Goal: Task Accomplishment & Management: Manage account settings

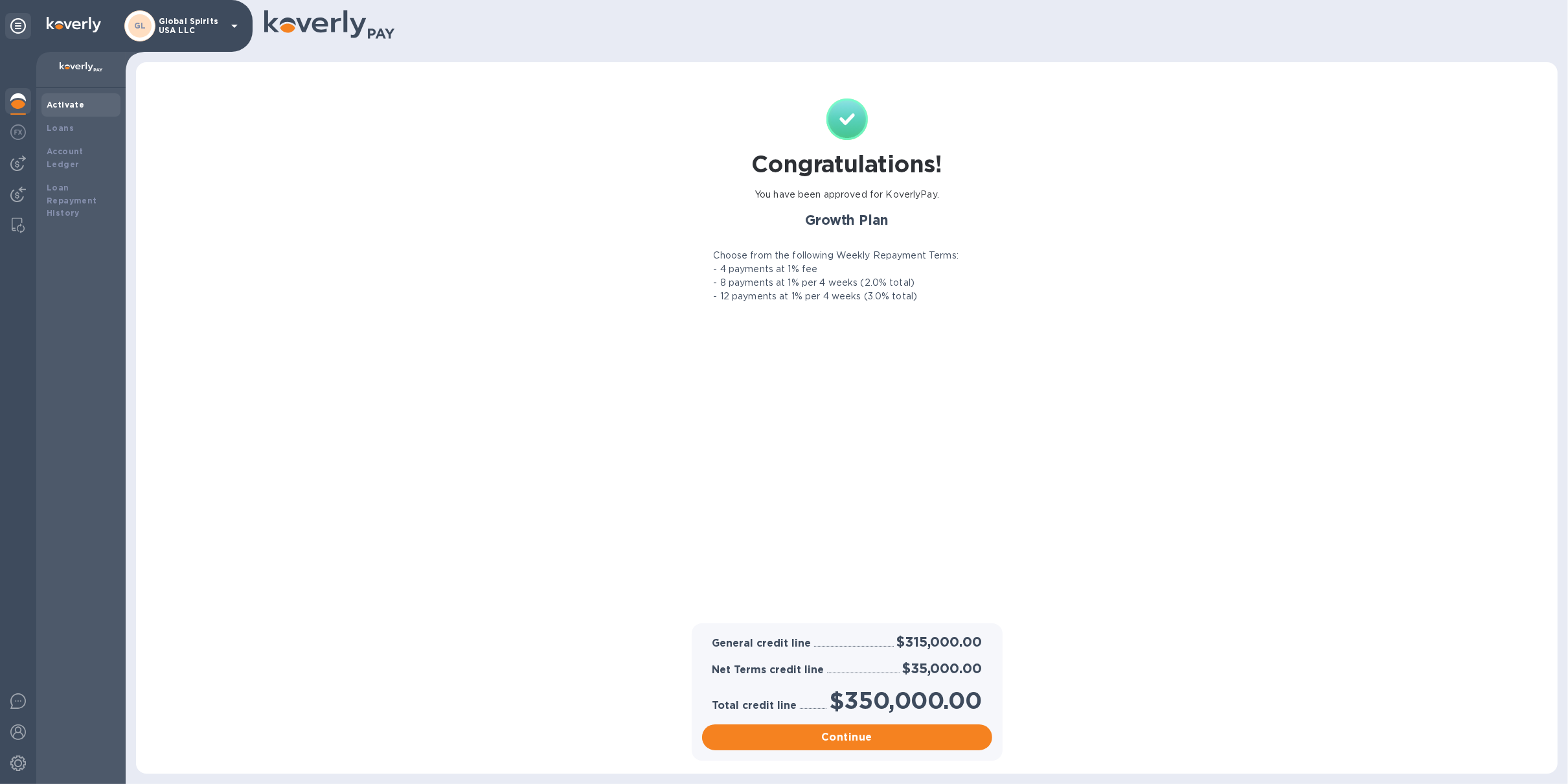
click at [170, 31] on p "Global Spirits USA LLC" at bounding box center [190, 26] width 65 height 18
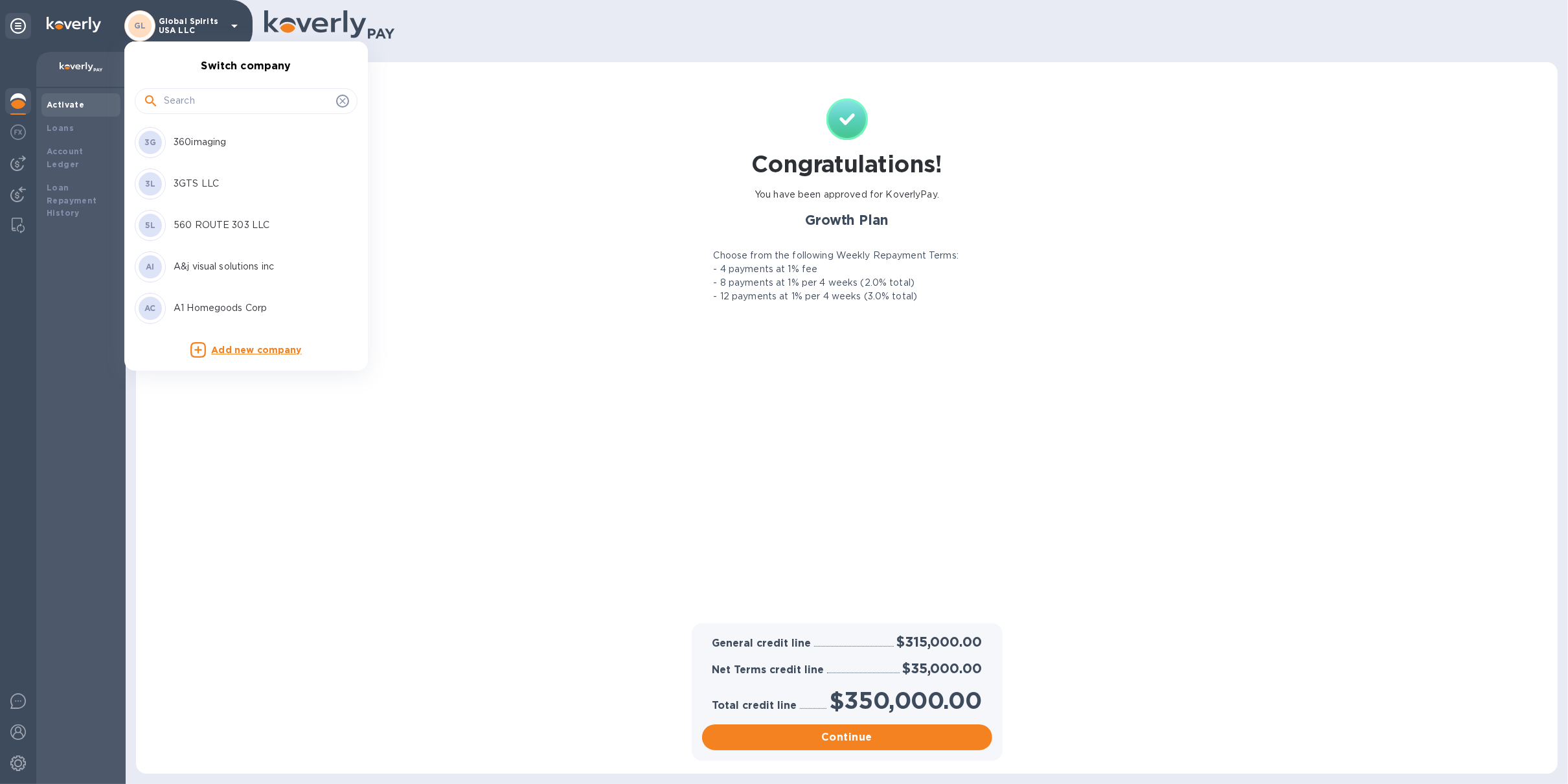
click at [213, 113] on div at bounding box center [247, 101] width 223 height 26
click at [225, 102] on input "text" at bounding box center [247, 101] width 167 height 20
type input "stage"
click at [231, 142] on p "Stage One NY LLC" at bounding box center [255, 142] width 163 height 14
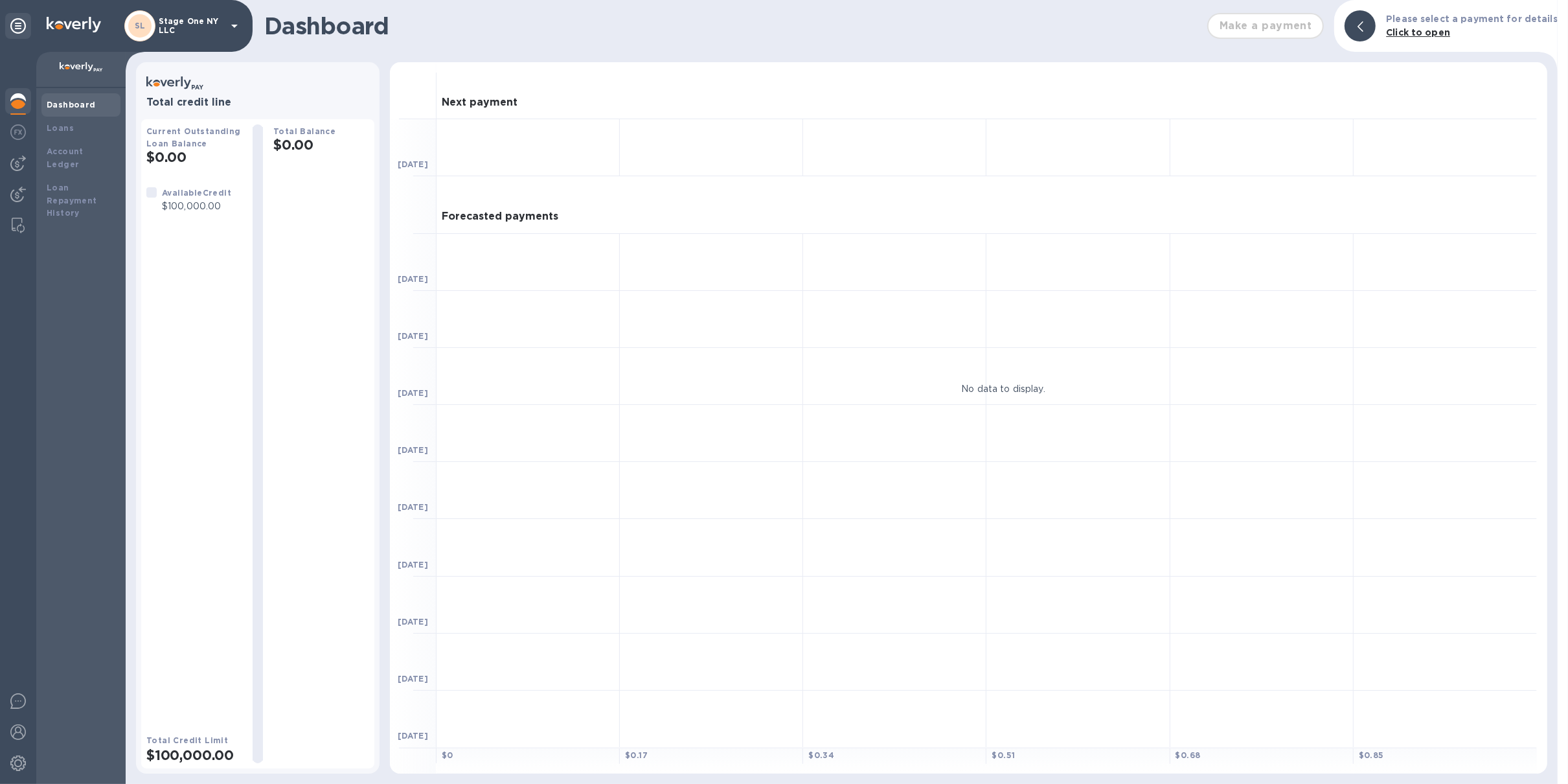
click at [203, 24] on p "Stage One NY LLC" at bounding box center [190, 26] width 65 height 18
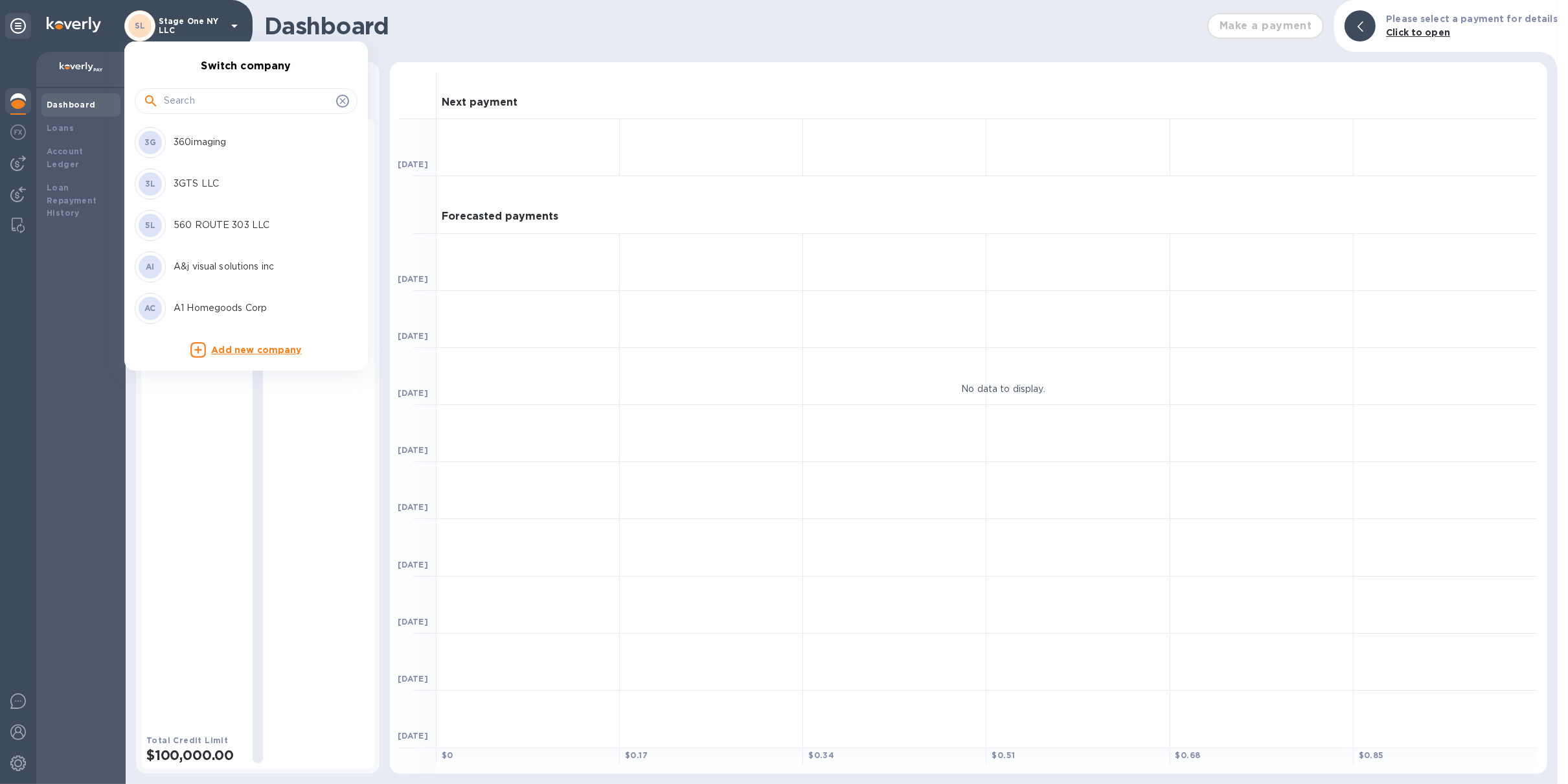
click at [208, 111] on div at bounding box center [247, 101] width 223 height 26
click at [206, 99] on input "text" at bounding box center [247, 101] width 167 height 20
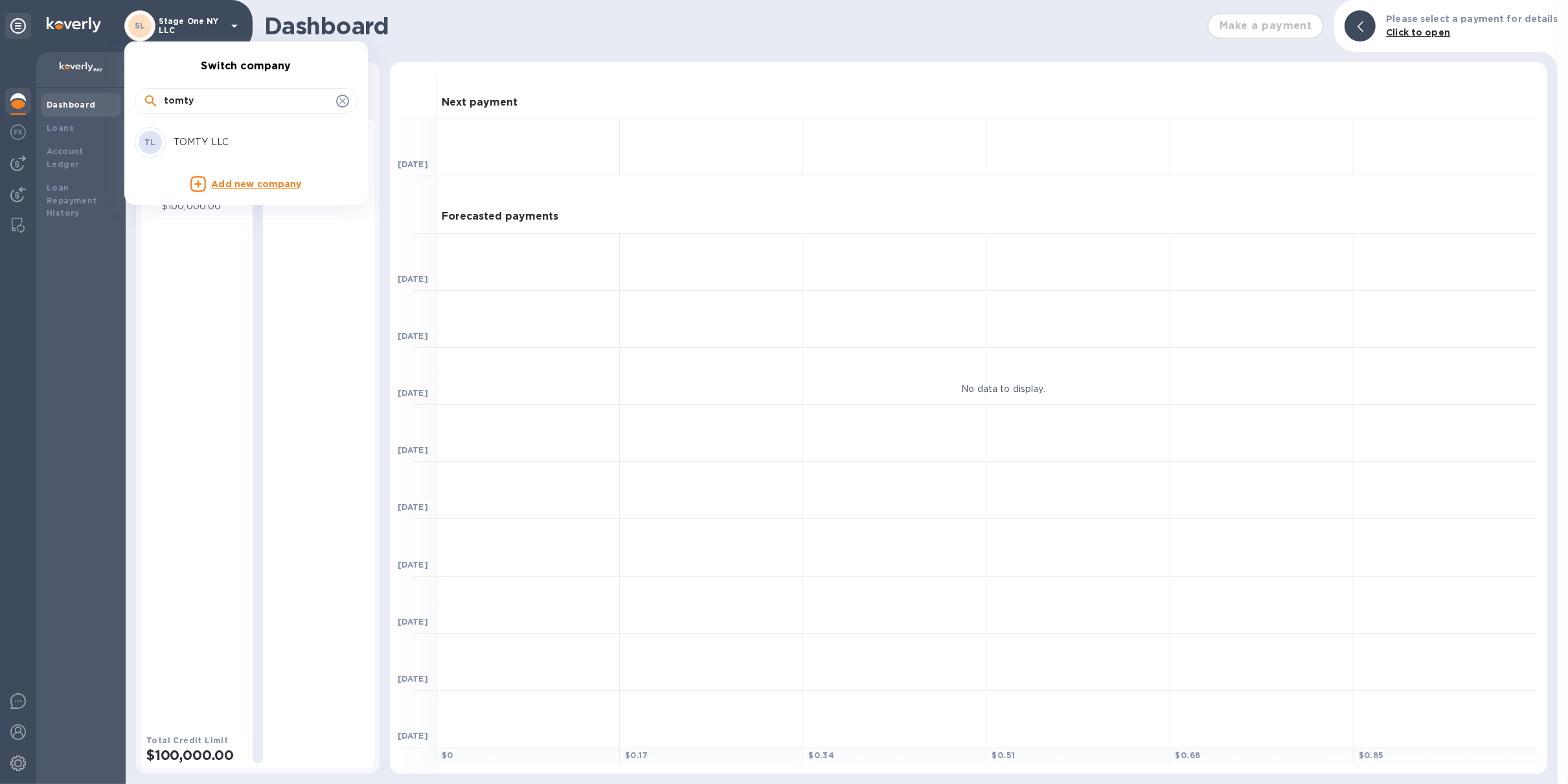
type input "tomty"
click at [241, 143] on p "TOMTY LLC" at bounding box center [255, 142] width 163 height 14
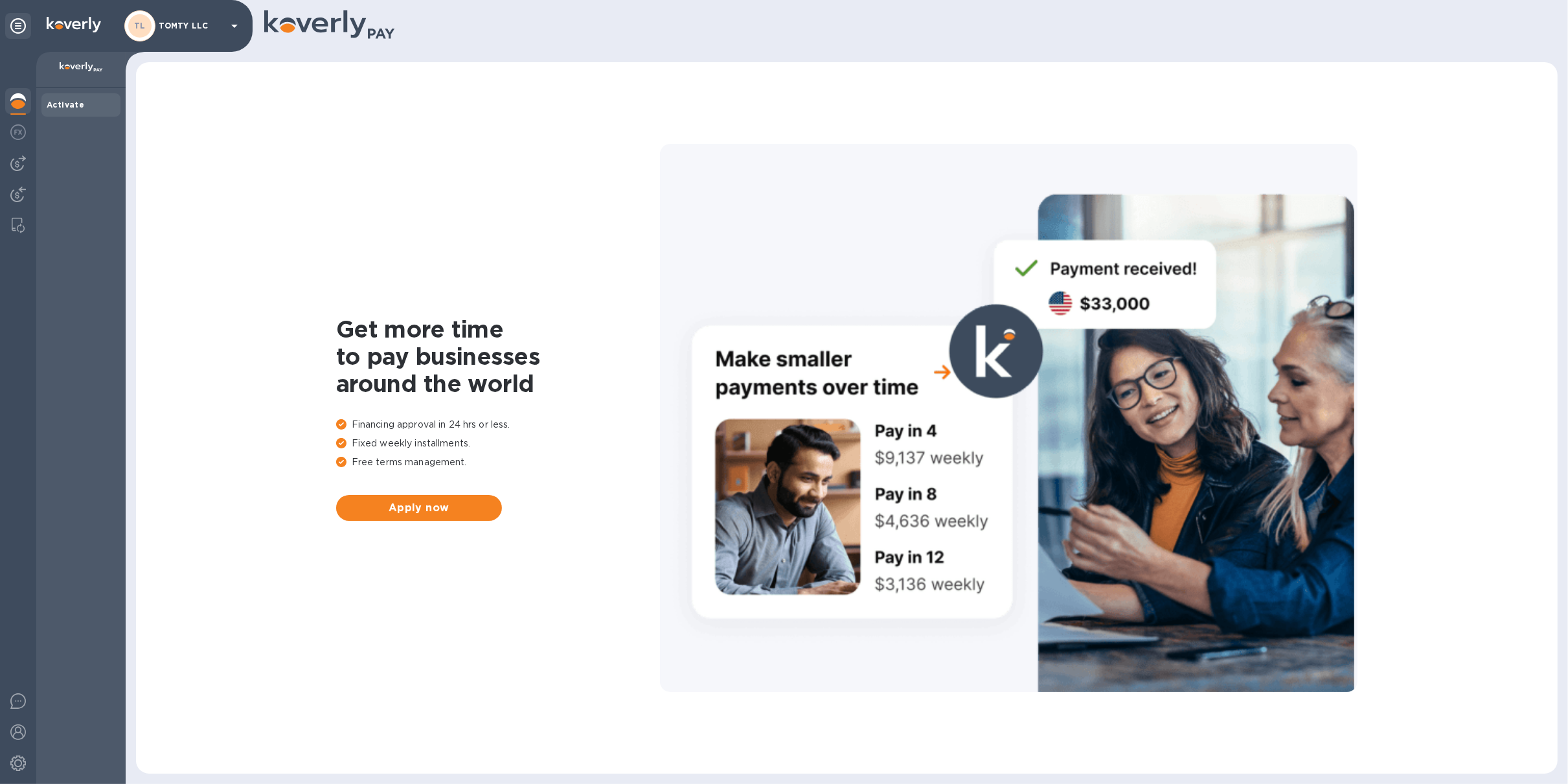
click at [32, 760] on div at bounding box center [18, 417] width 36 height 732
click at [24, 764] on img at bounding box center [18, 763] width 15 height 15
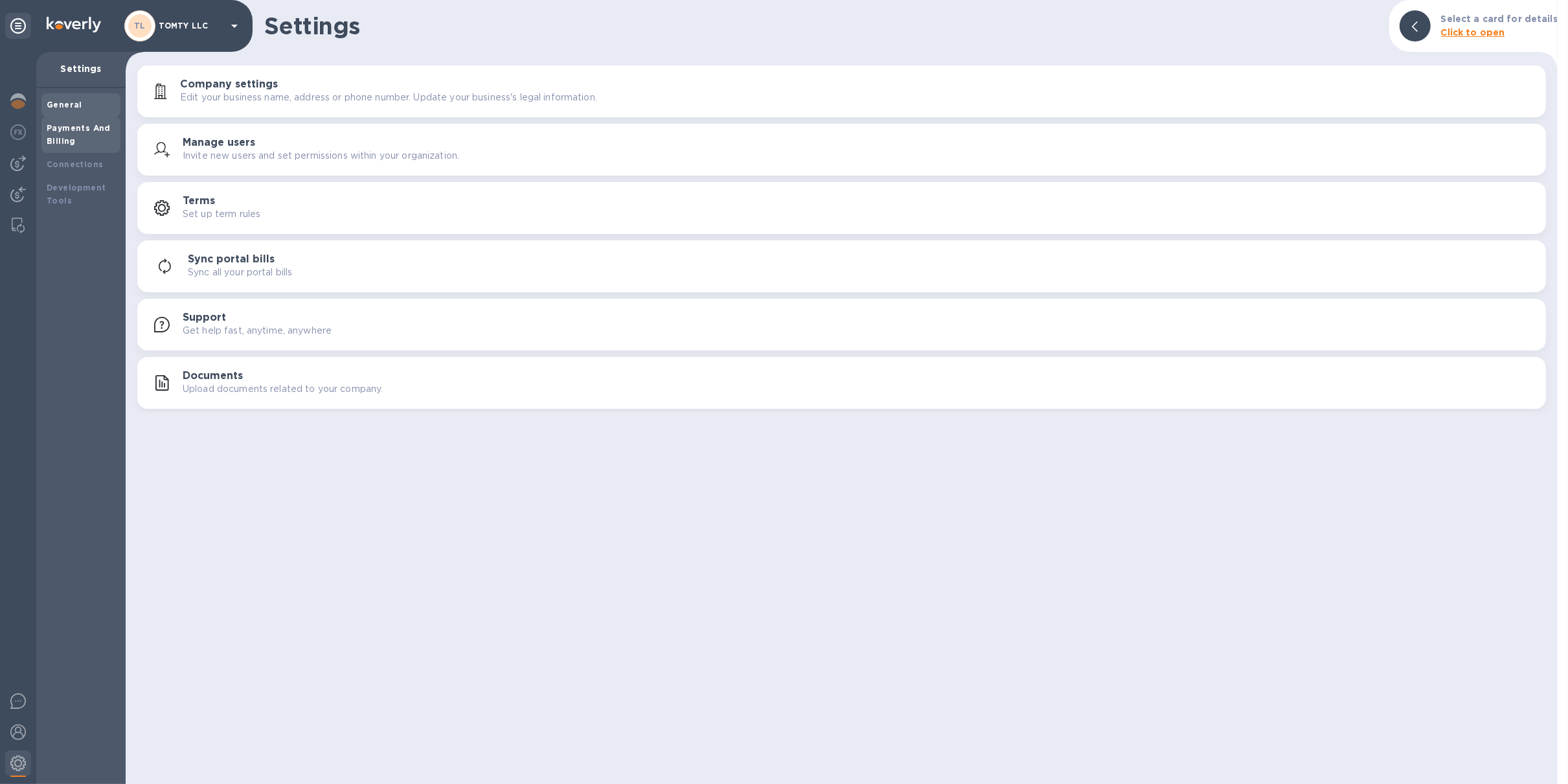
click at [90, 128] on b "Payments And Billing" at bounding box center [78, 134] width 64 height 23
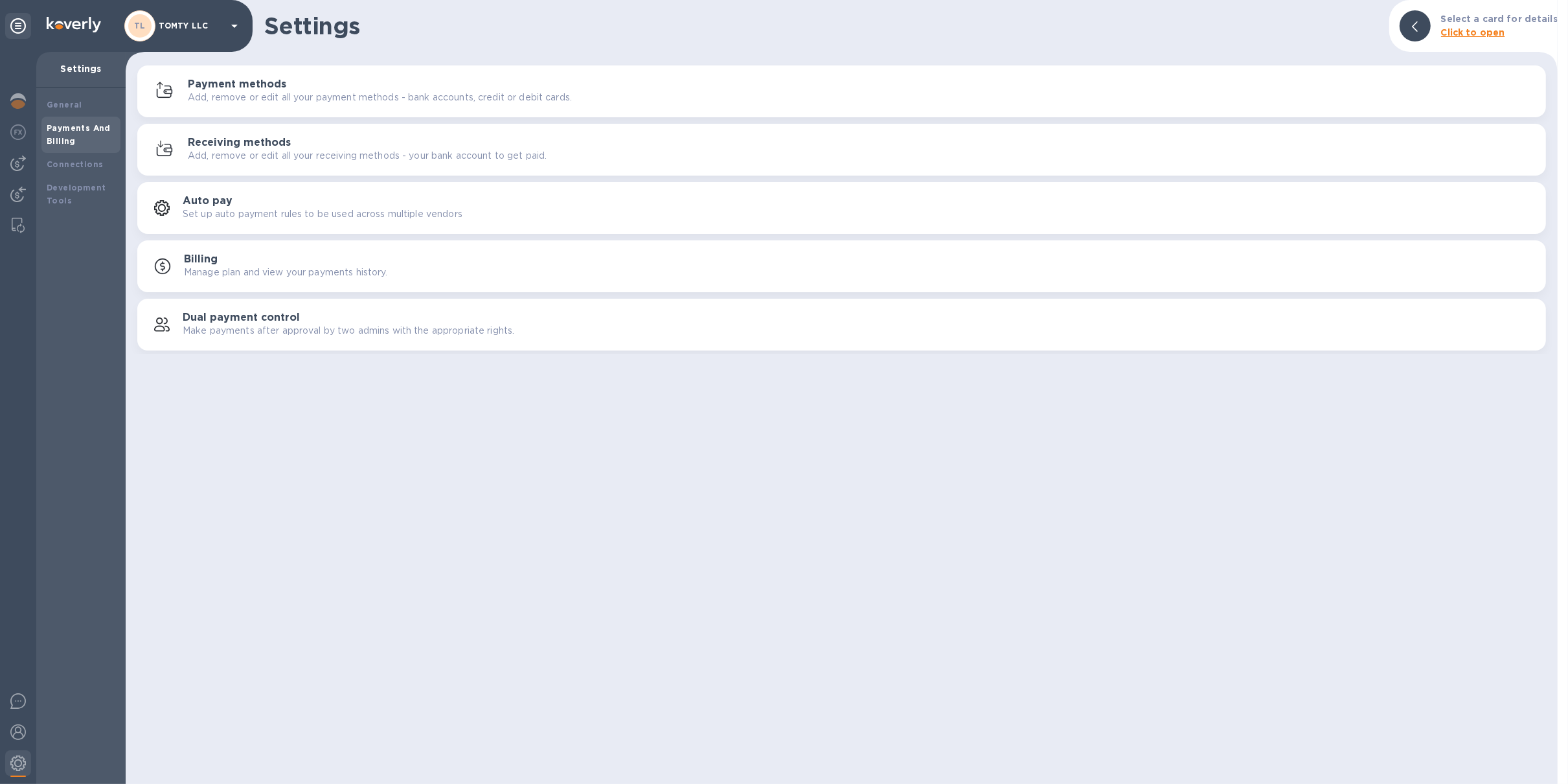
click at [87, 117] on div "Payments And Billing" at bounding box center [81, 135] width 79 height 36
click at [90, 112] on div "General" at bounding box center [81, 105] width 79 height 24
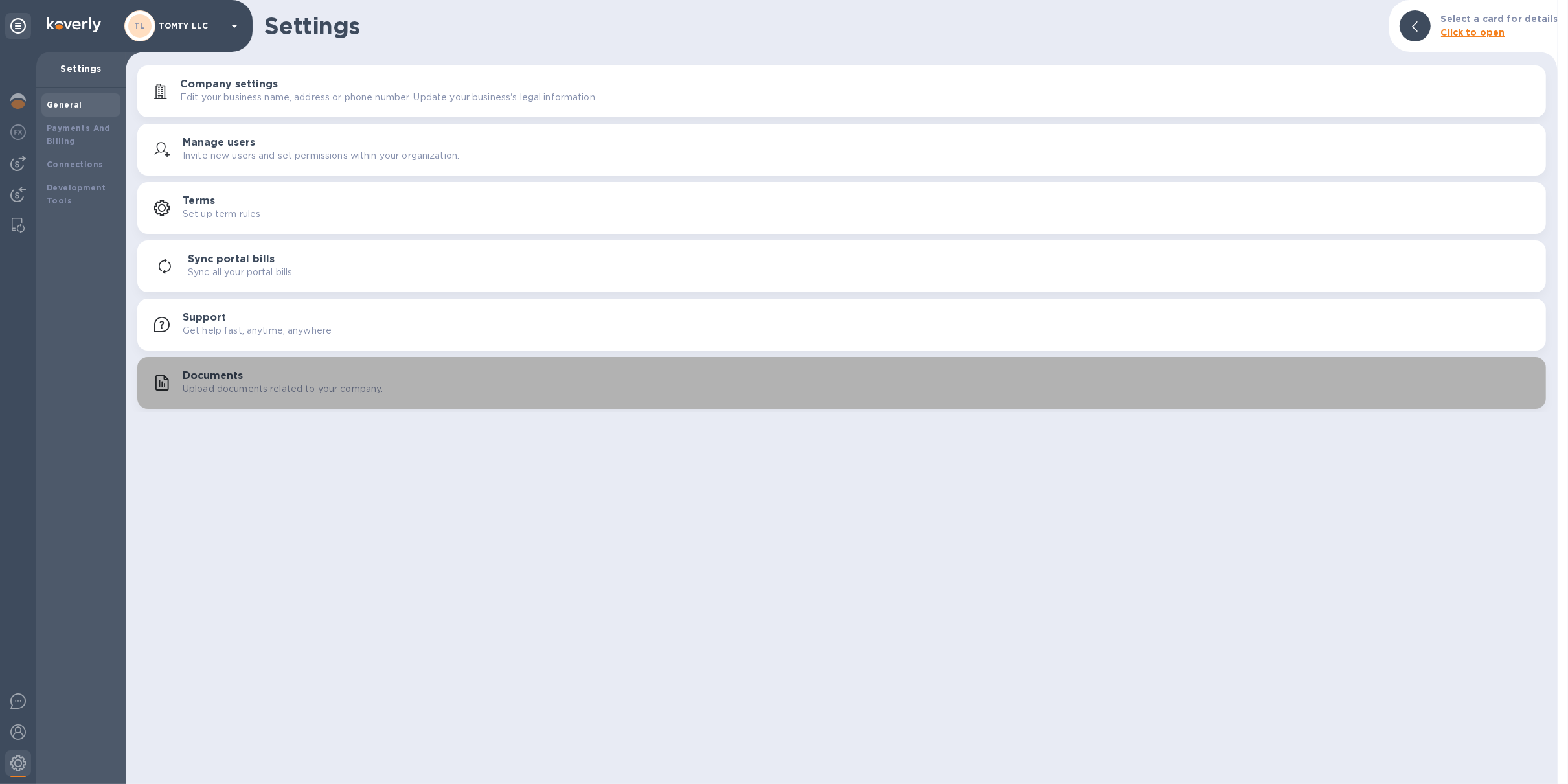
click at [370, 405] on button "Documents Upload documents related to your company." at bounding box center [842, 383] width 1409 height 52
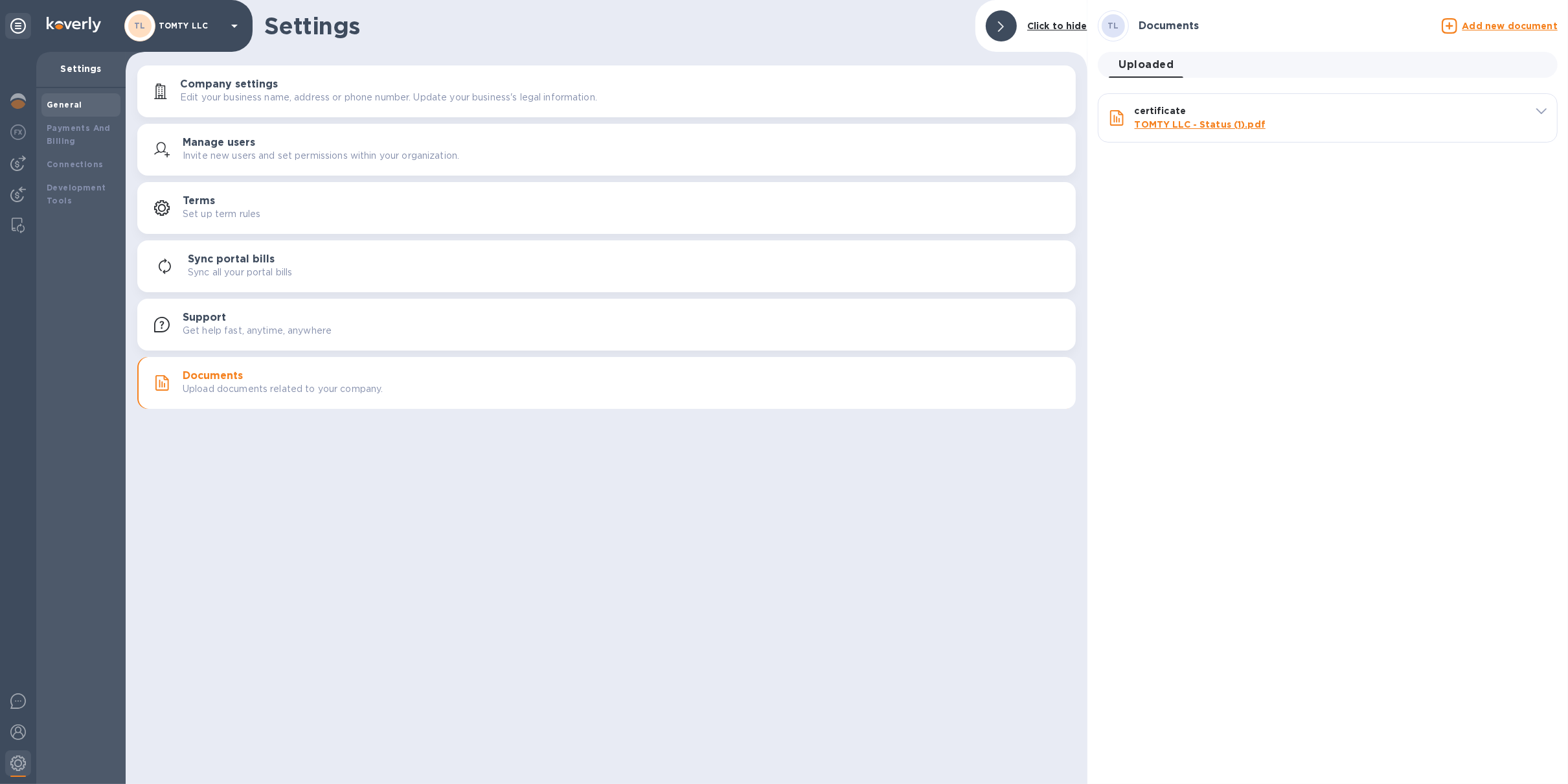
click at [1478, 27] on u "Add new document" at bounding box center [1510, 26] width 95 height 11
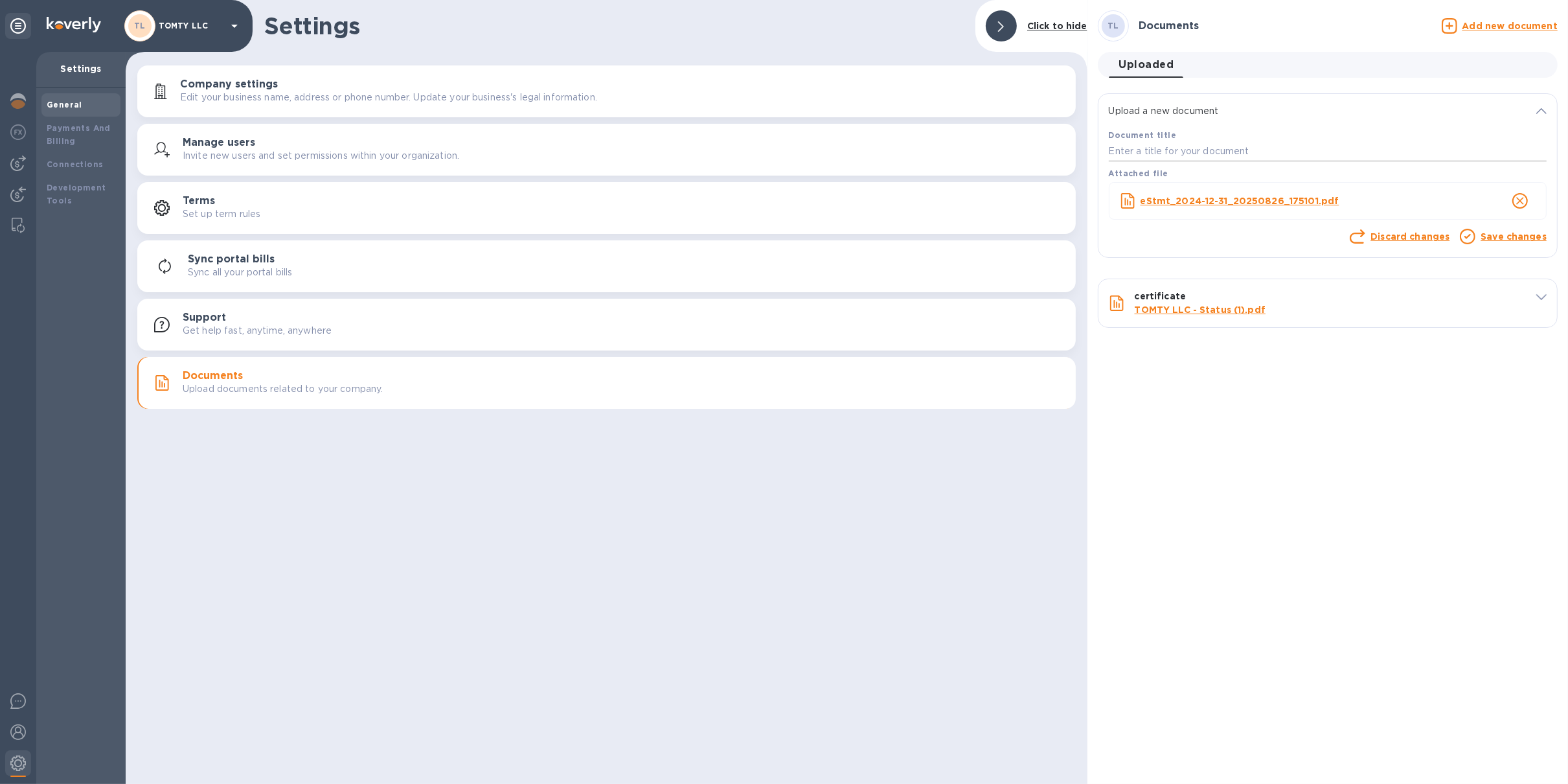
click at [1255, 150] on input "text" at bounding box center [1327, 152] width 438 height 20
type input "1"
click at [1507, 235] on link "Save changes" at bounding box center [1513, 237] width 66 height 11
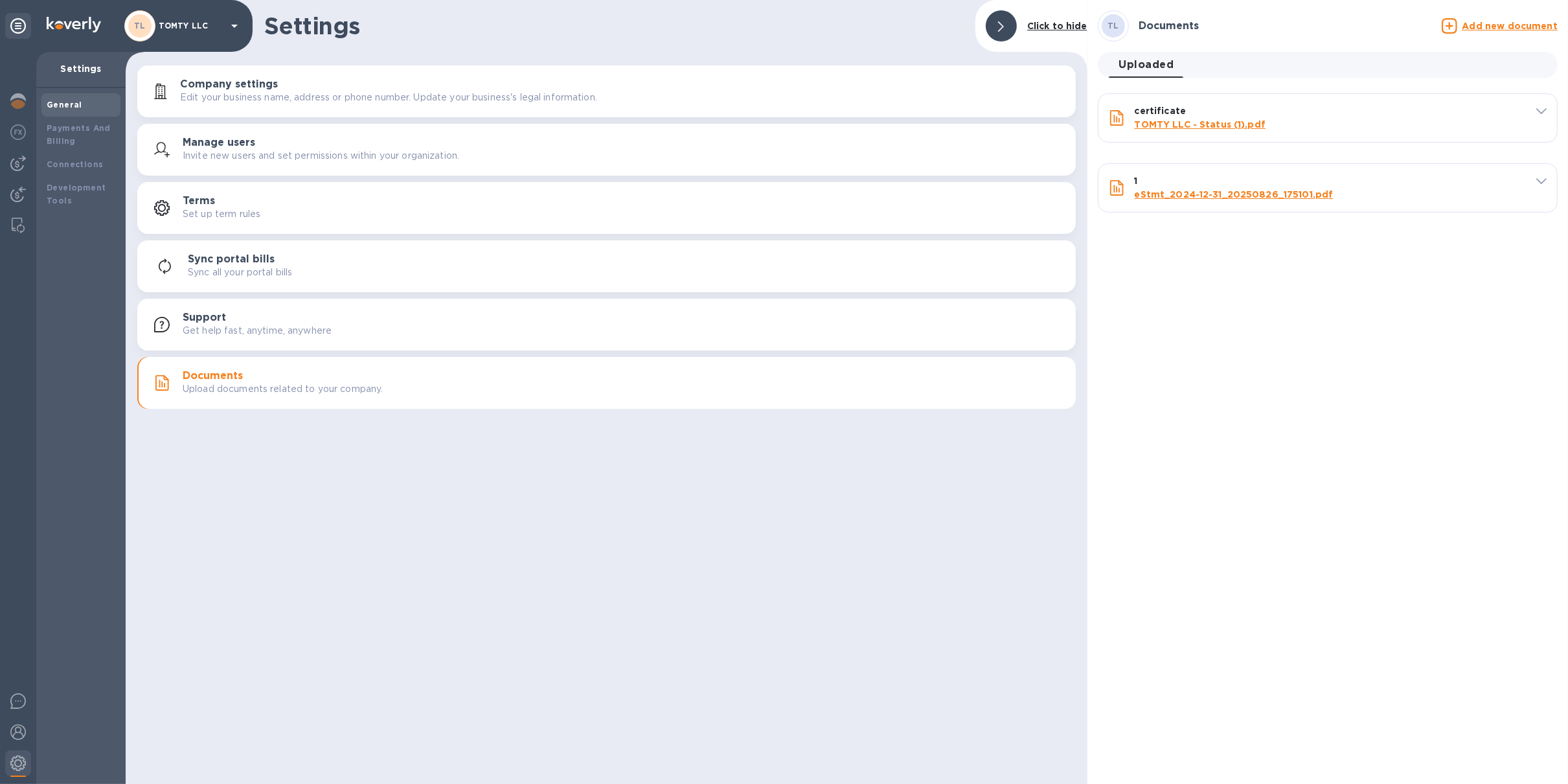
click at [1510, 28] on u "Add new document" at bounding box center [1510, 26] width 95 height 11
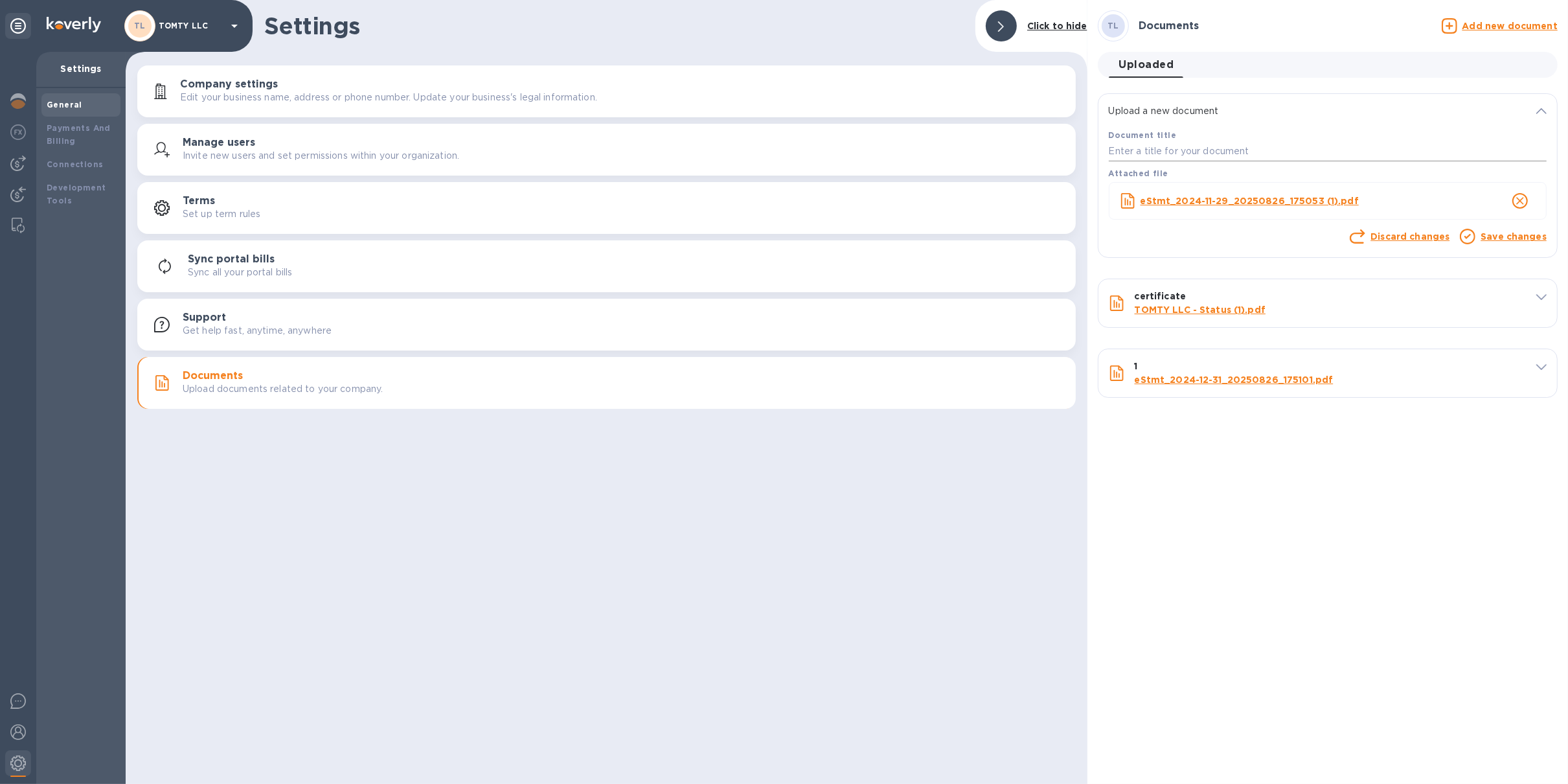
click at [1265, 159] on input "text" at bounding box center [1327, 152] width 438 height 20
type input "2"
click at [1525, 238] on link "Save changes" at bounding box center [1513, 237] width 66 height 11
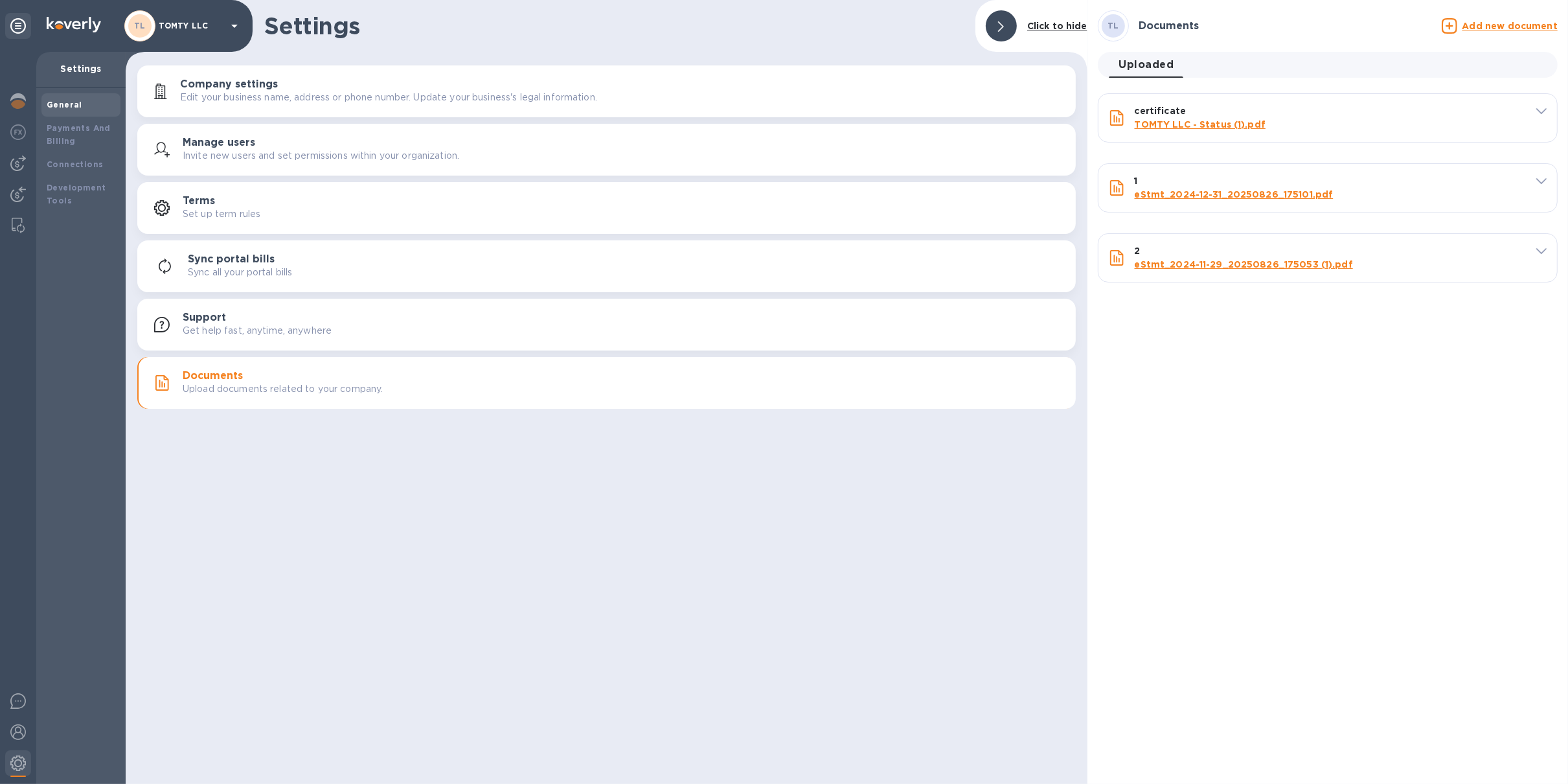
click at [1513, 33] on div "Add new document" at bounding box center [1500, 26] width 116 height 15
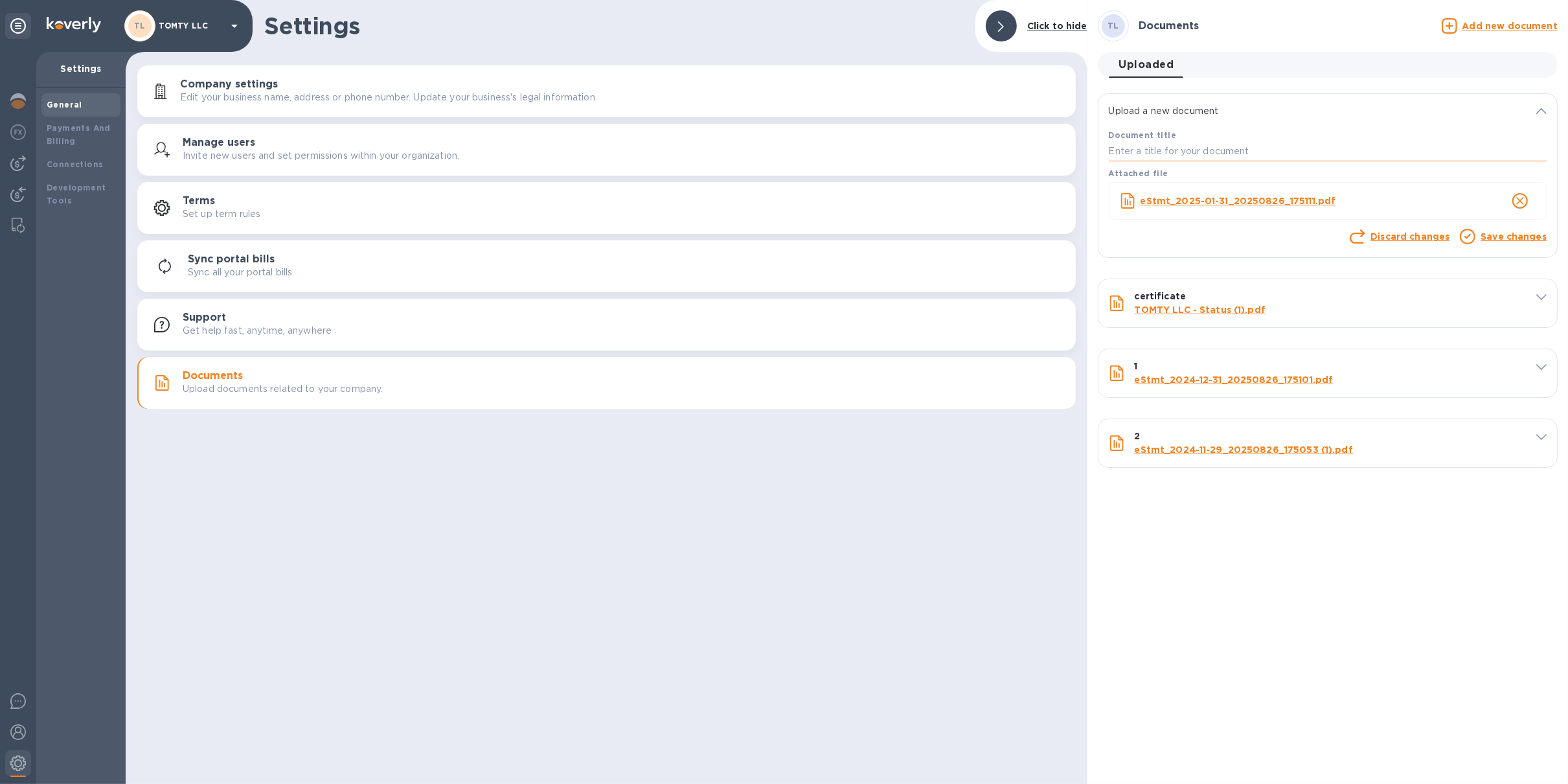
click at [1287, 147] on input "text" at bounding box center [1327, 152] width 438 height 20
type input "3"
click at [1499, 235] on link "Save changes" at bounding box center [1513, 237] width 66 height 11
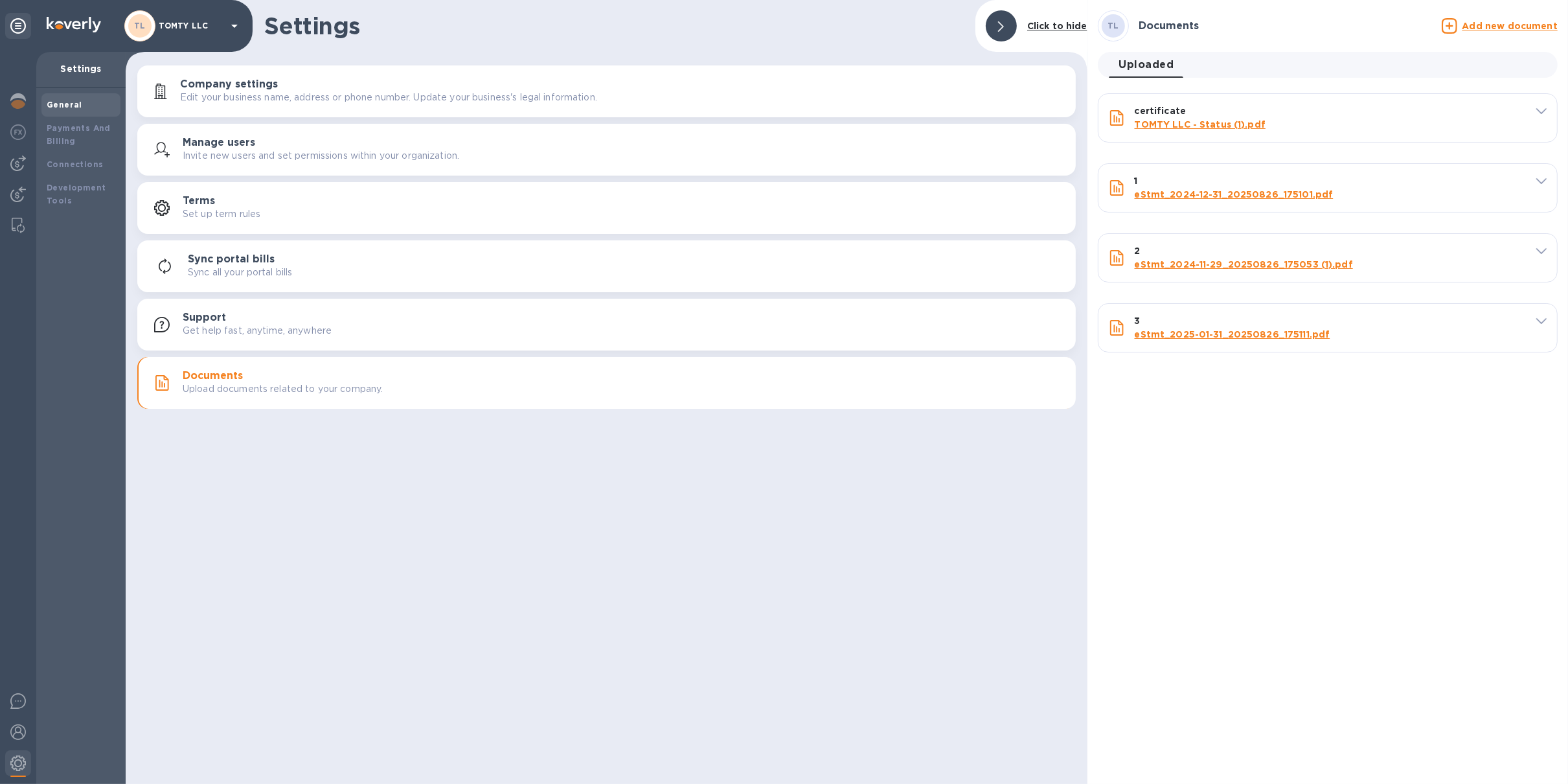
click at [210, 22] on p "TOMTY LLC" at bounding box center [190, 26] width 65 height 9
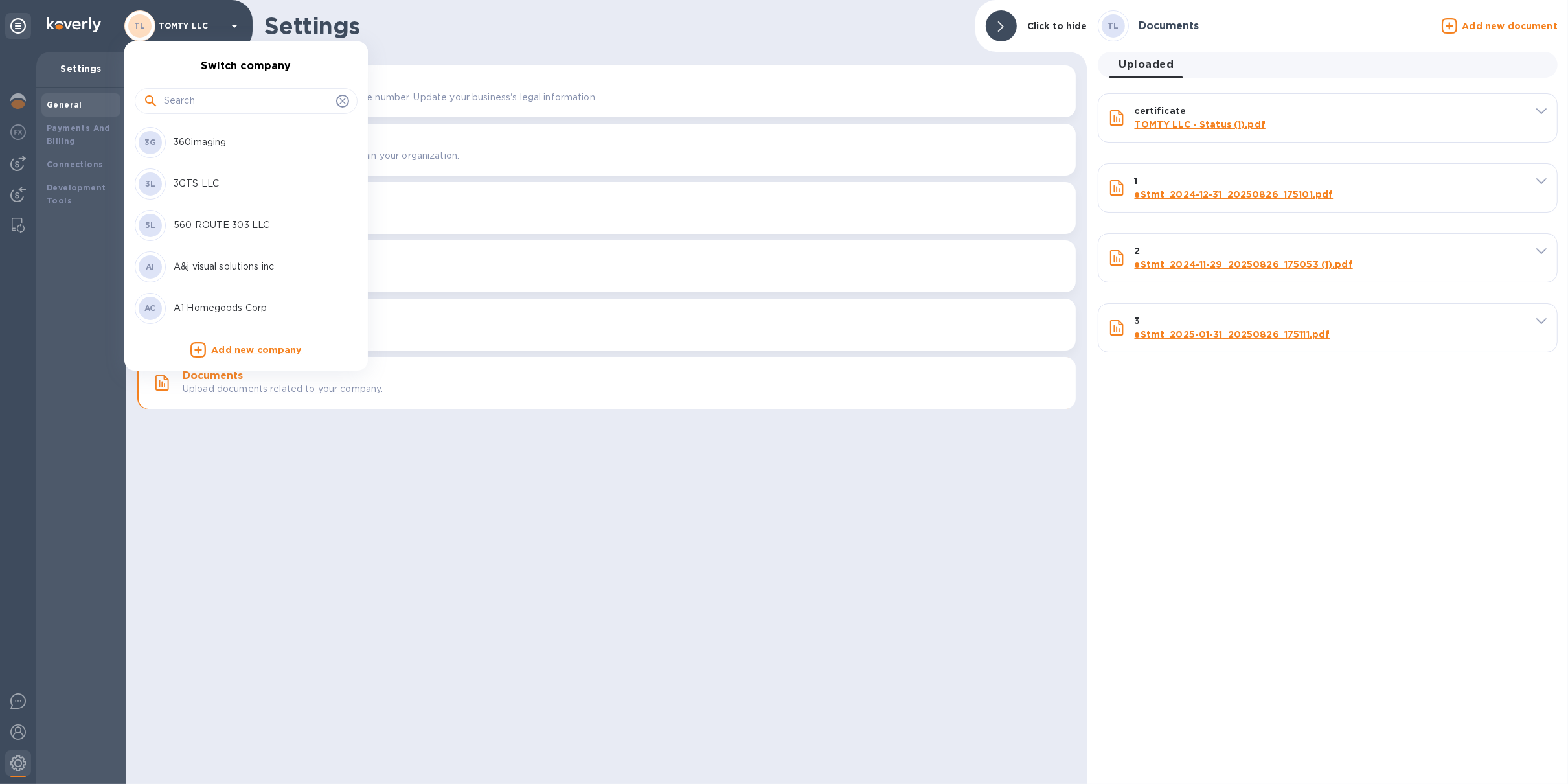
click at [227, 105] on input "text" at bounding box center [247, 101] width 167 height 20
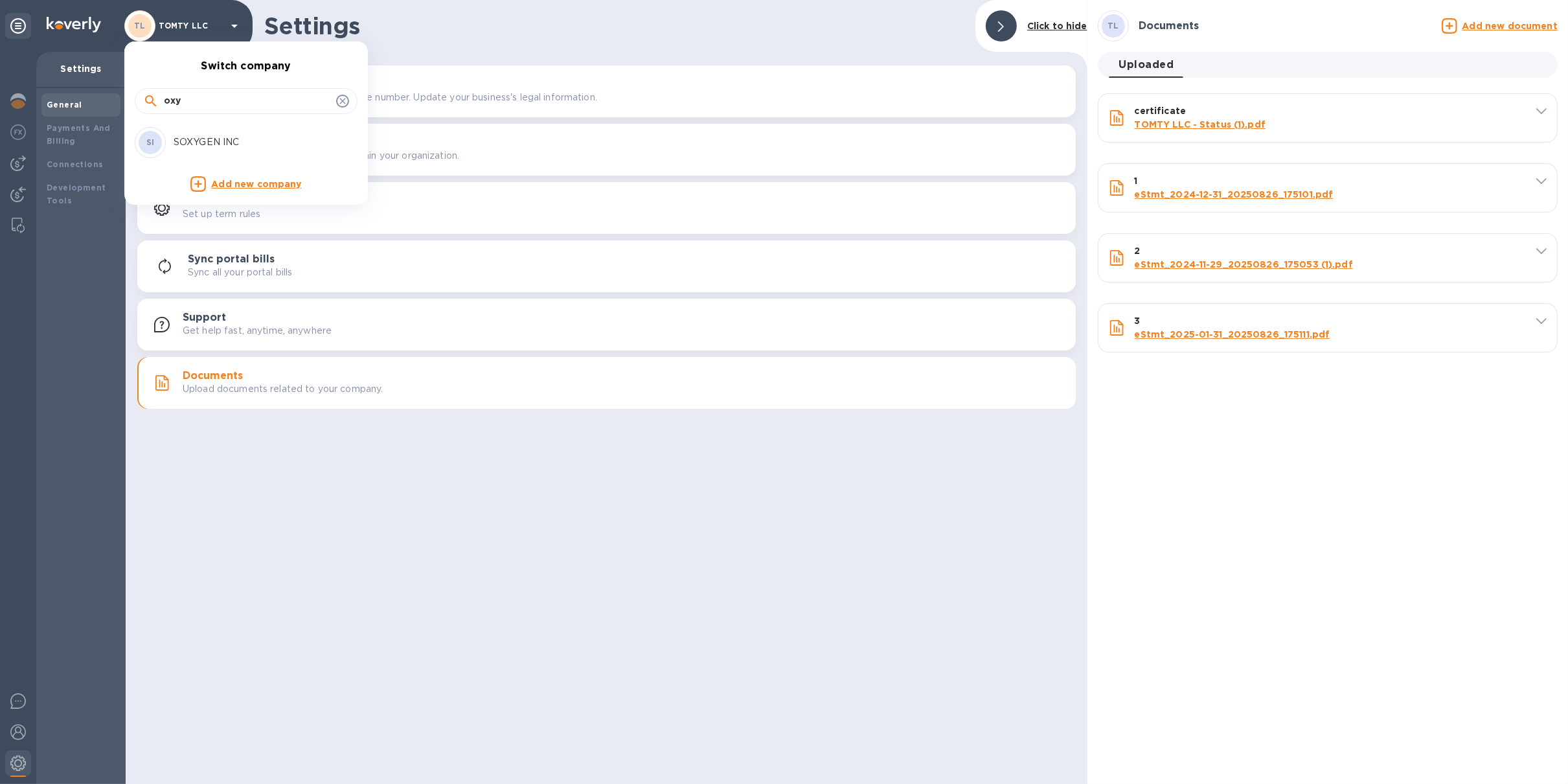
type input "oxy"
click at [231, 139] on p "SOXYGEN INC" at bounding box center [255, 142] width 163 height 14
